Goal: Find specific page/section: Find specific page/section

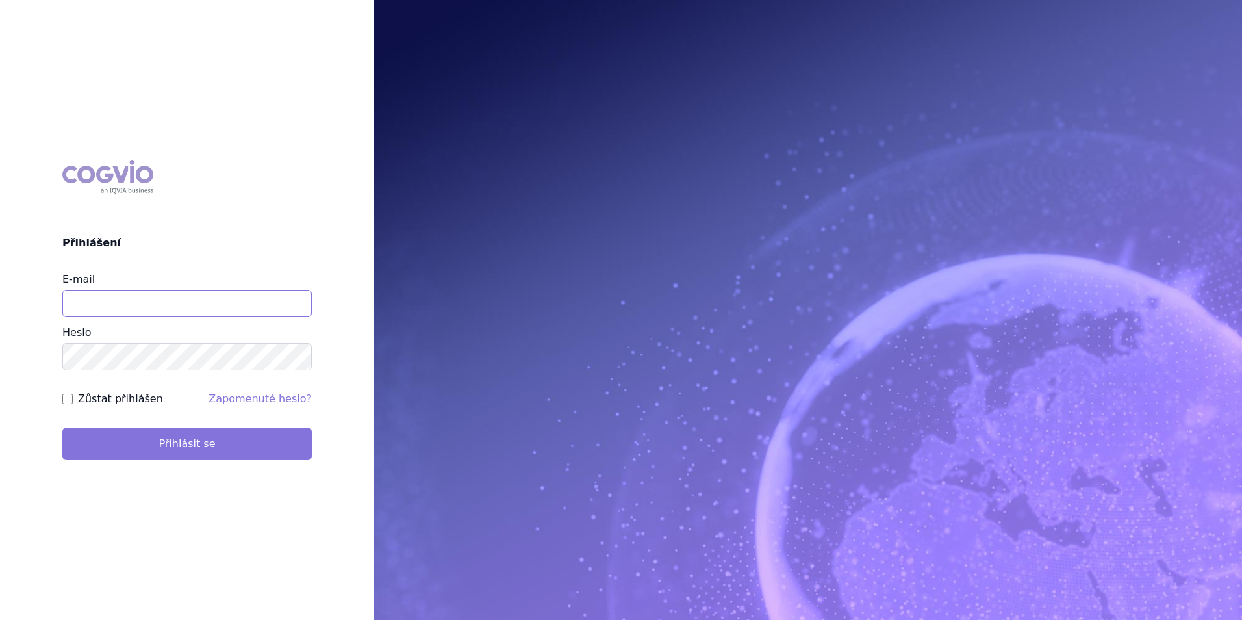
type input "apolena.koklarova@vzp.cz"
click at [221, 444] on button "Přihlásit se" at bounding box center [186, 443] width 249 height 32
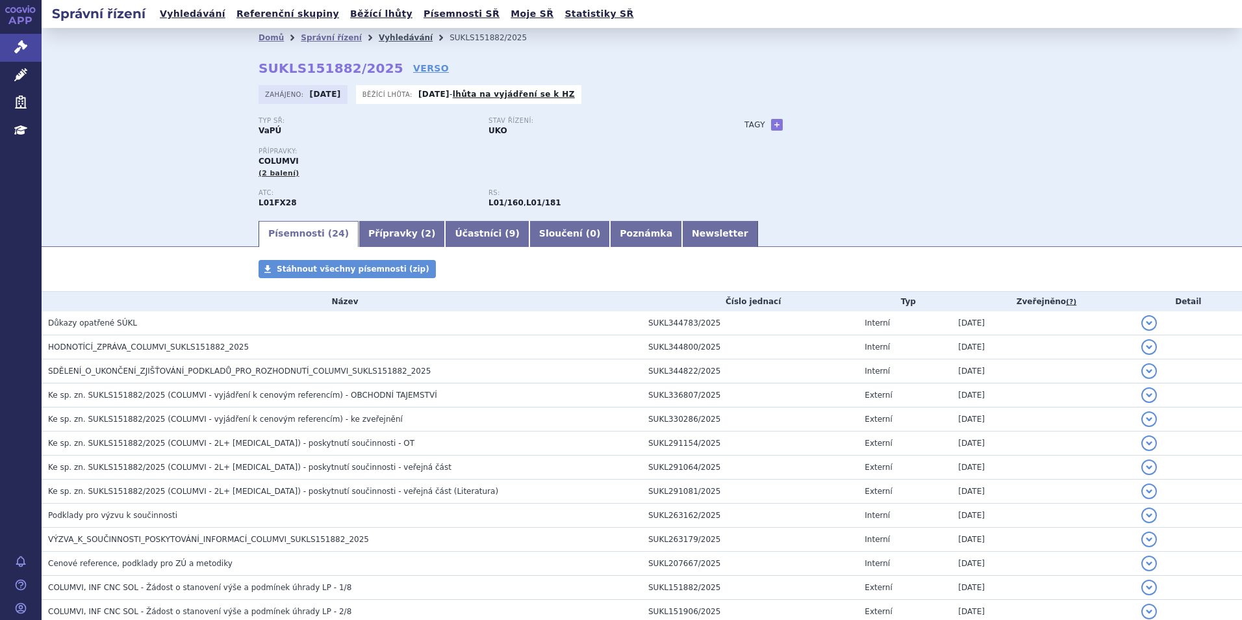
click at [379, 36] on link "Vyhledávání" at bounding box center [406, 37] width 54 height 9
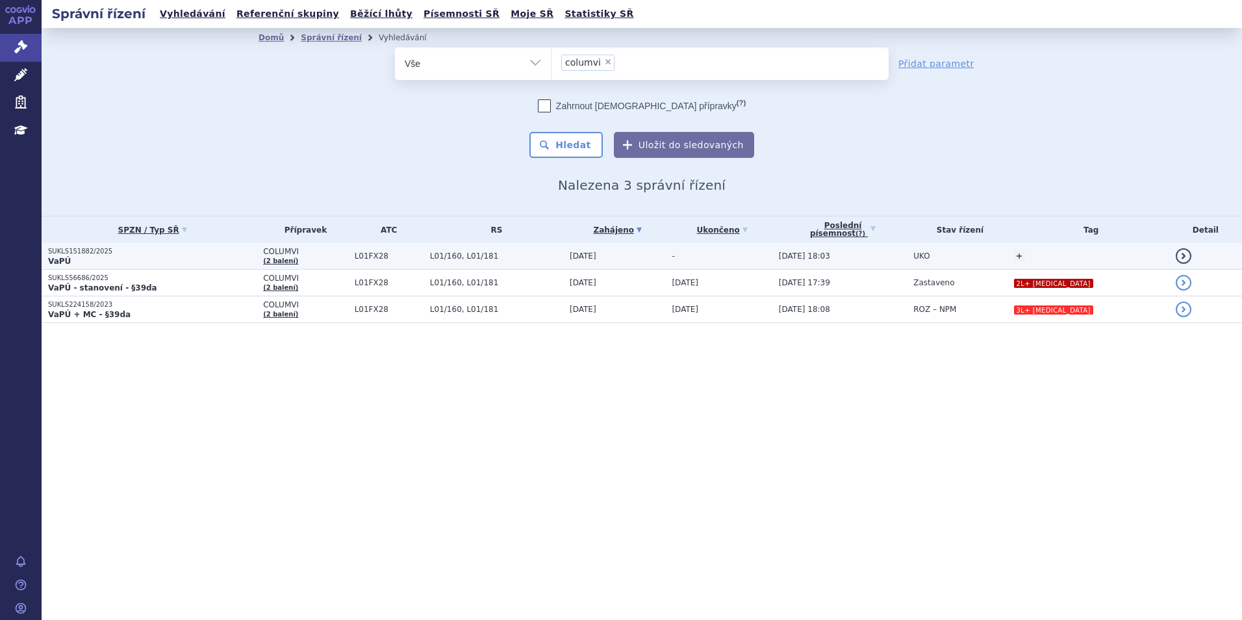
click at [194, 250] on p "SUKLS151882/2025" at bounding box center [152, 251] width 208 height 9
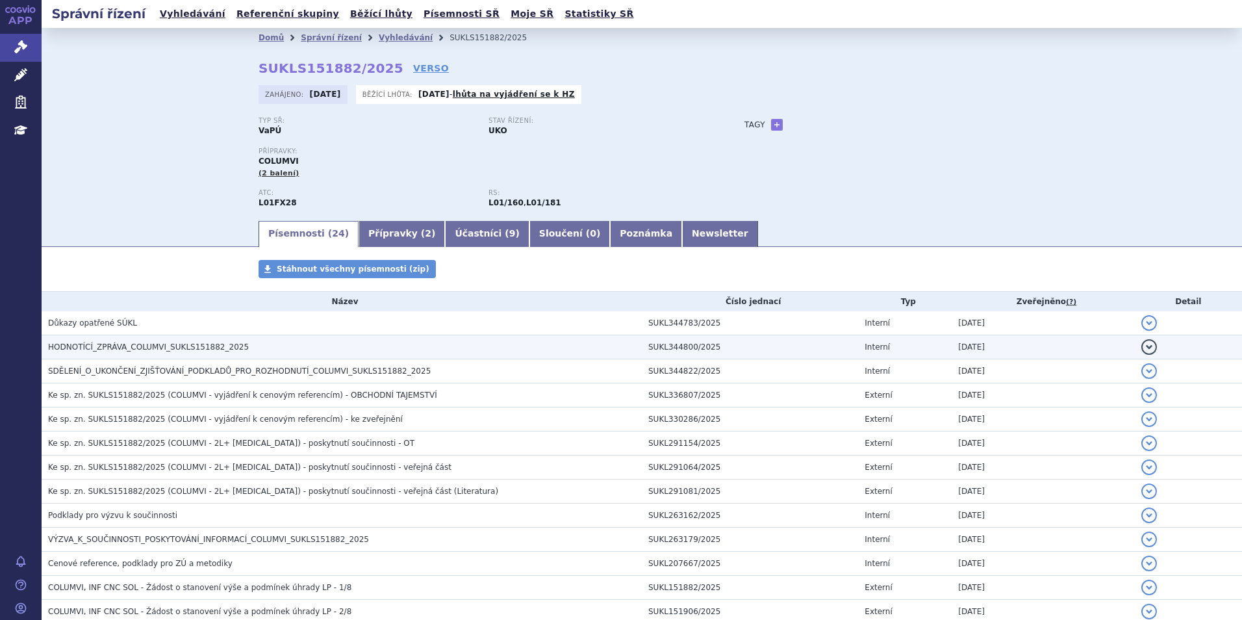
click at [271, 340] on h3 "HODNOTÍCÍ_ZPRÁVA_COLUMVI_SUKLS151882_2025" at bounding box center [345, 346] width 594 height 13
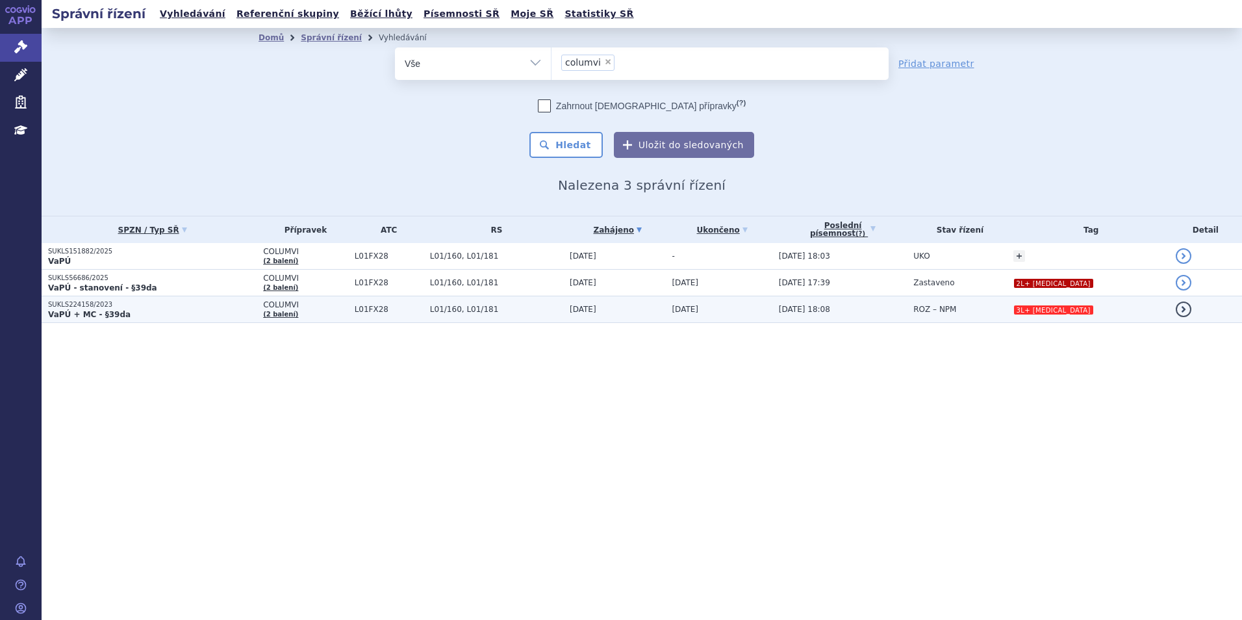
click at [219, 319] on p "VaPÚ + MC - §39da" at bounding box center [152, 314] width 208 height 10
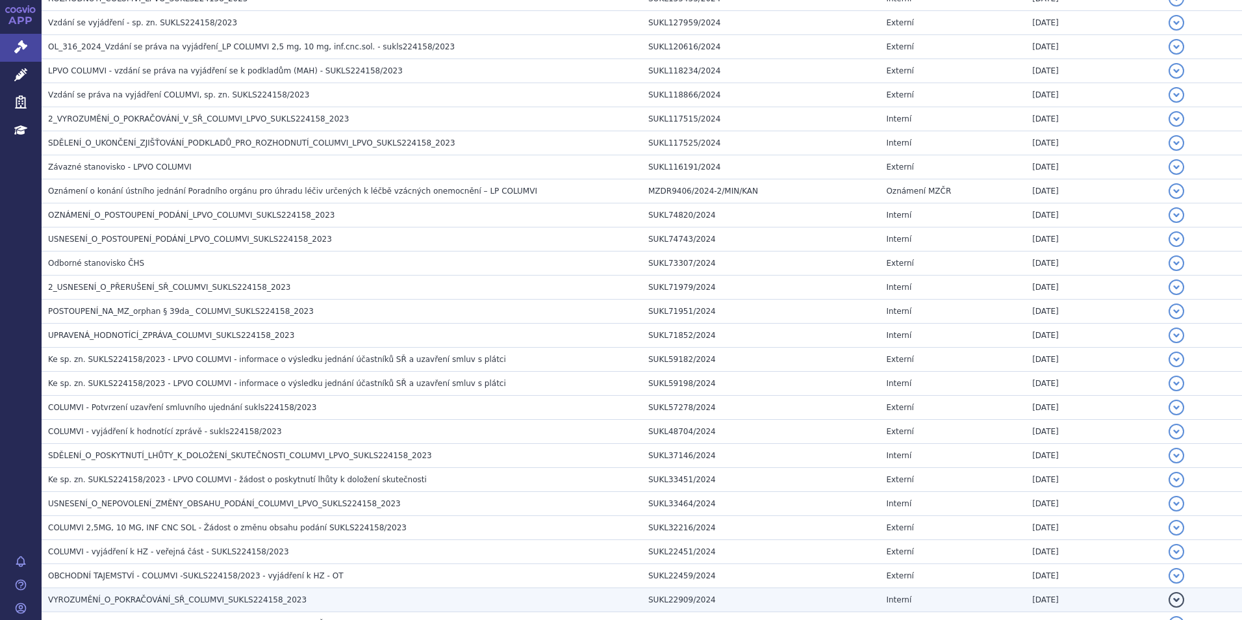
scroll to position [714, 0]
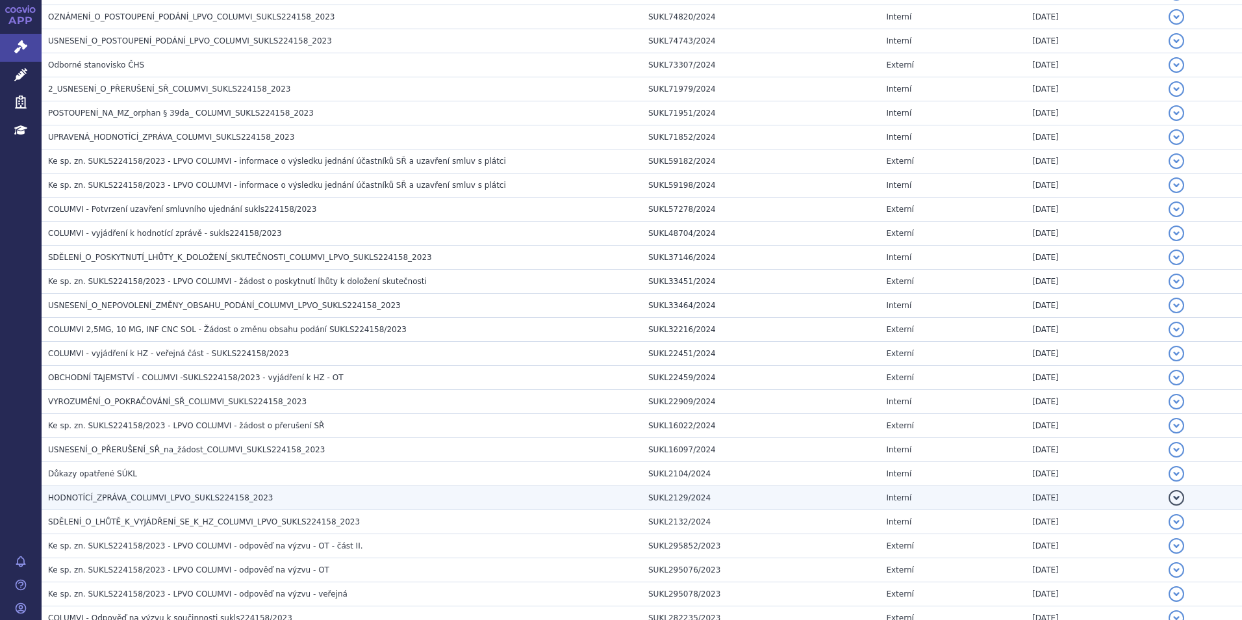
click at [183, 502] on span "HODNOTÍCÍ_ZPRÁVA_COLUMVI_LPVO_SUKLS224158_2023" at bounding box center [160, 497] width 225 height 9
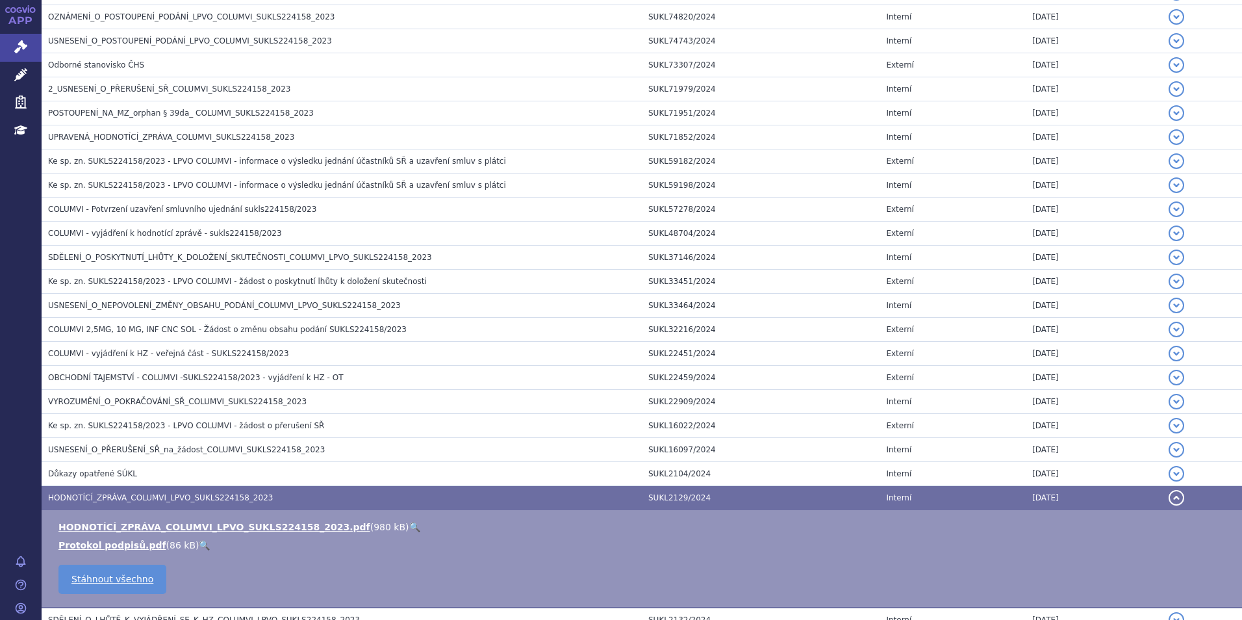
click at [409, 527] on link "🔍" at bounding box center [414, 527] width 11 height 10
